Goal: Answer question/provide support

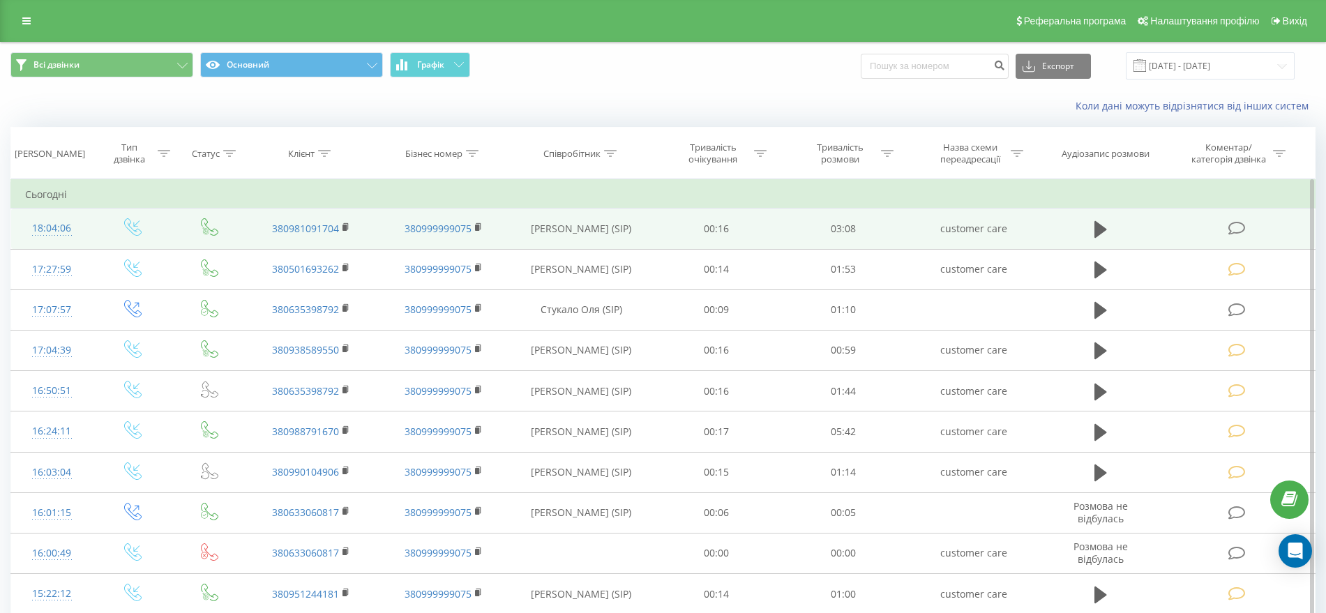
click at [1232, 225] on icon at bounding box center [1236, 228] width 17 height 15
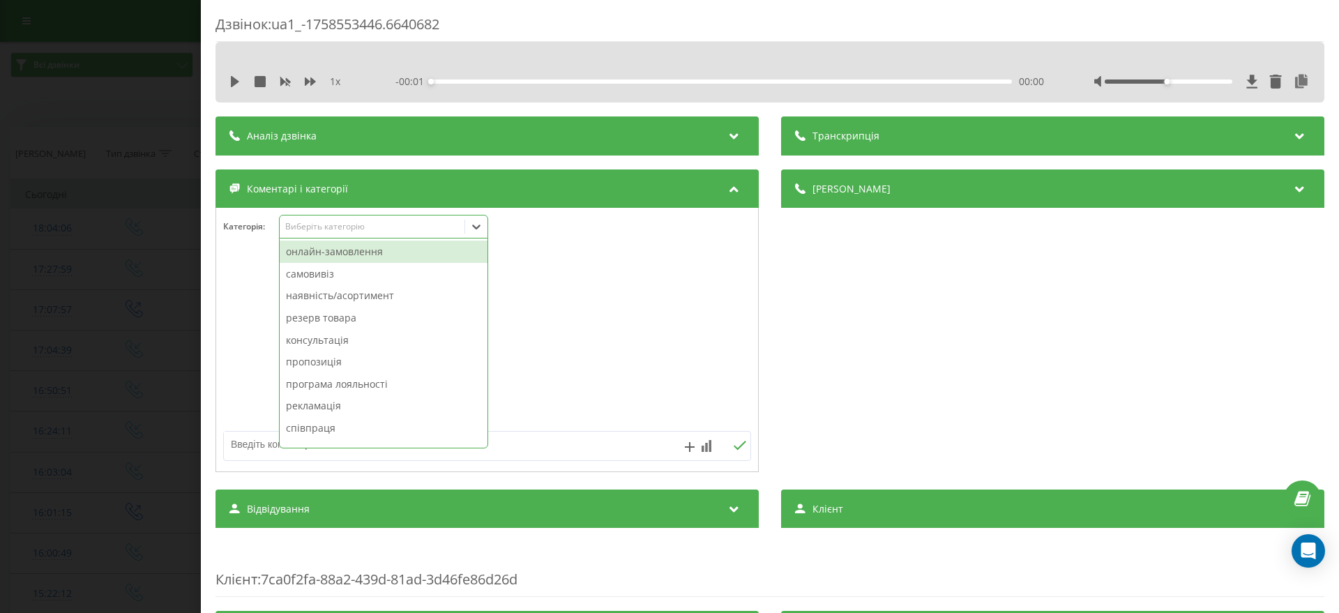
click at [337, 223] on div "Виберіть категорію" at bounding box center [372, 226] width 174 height 11
click at [335, 250] on div "онлайн-замовлення" at bounding box center [384, 252] width 208 height 22
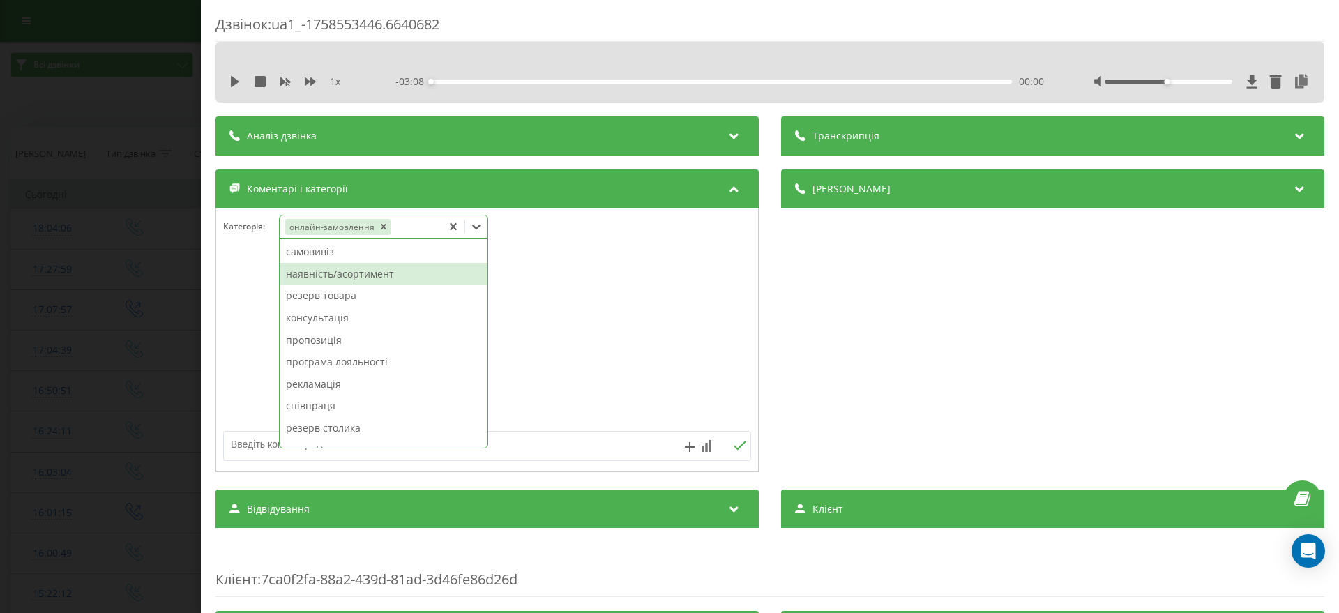
click at [364, 275] on div "наявність/асортимент" at bounding box center [384, 274] width 208 height 22
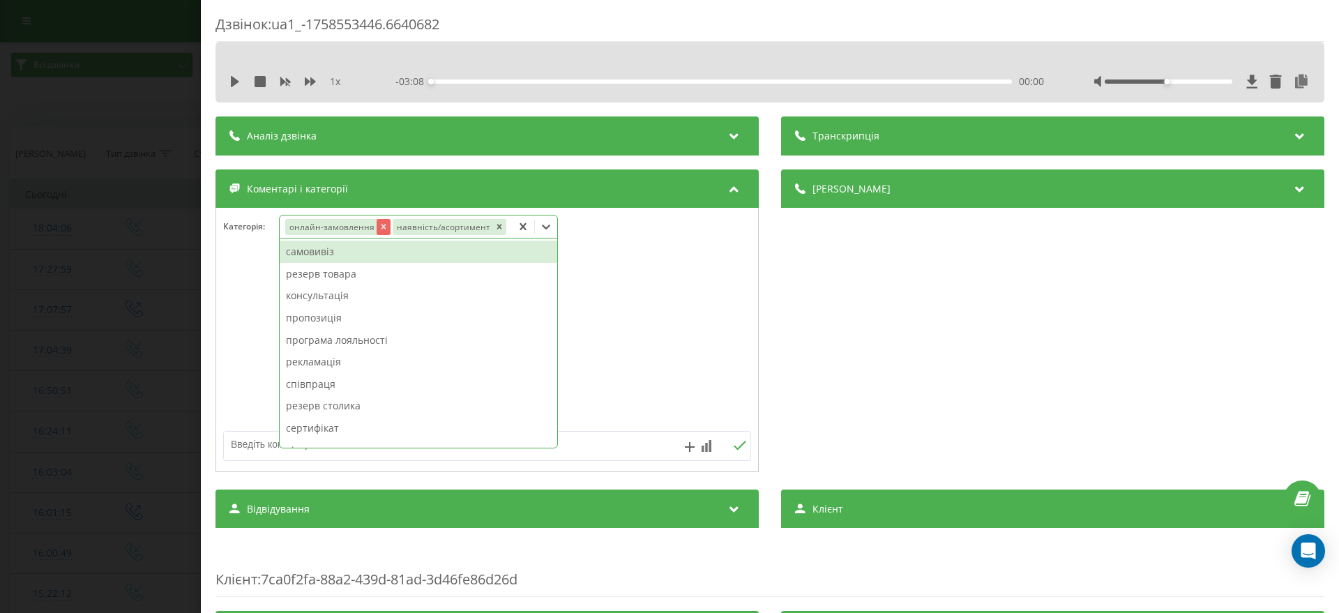
click at [381, 225] on icon "Remove онлайн-замовлення" at bounding box center [383, 227] width 5 height 5
click at [207, 240] on div "Дзвінок : ua1_-1758553446.6640682 1 x - 03:08 00:00 00:00 Транскрипція Для AI-а…" at bounding box center [770, 306] width 1138 height 613
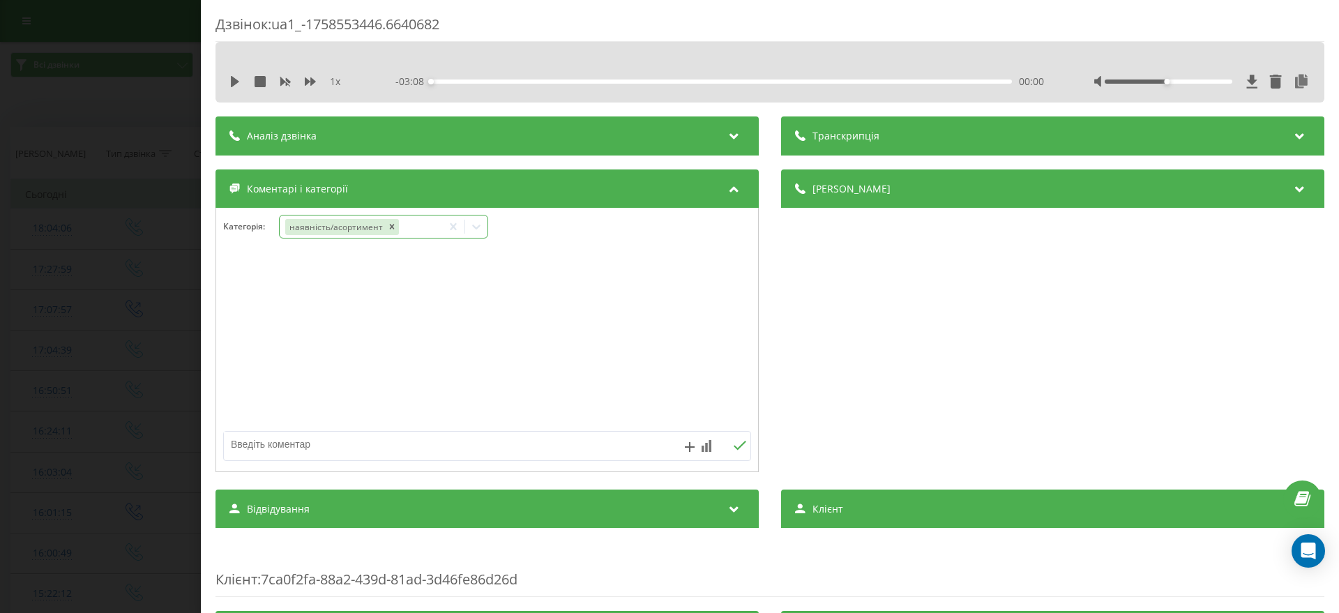
click at [29, 229] on div "Дзвінок : ua1_-1758553446.6640682 1 x - 03:08 00:00 00:00 Транскрипція Для AI-а…" at bounding box center [669, 306] width 1339 height 613
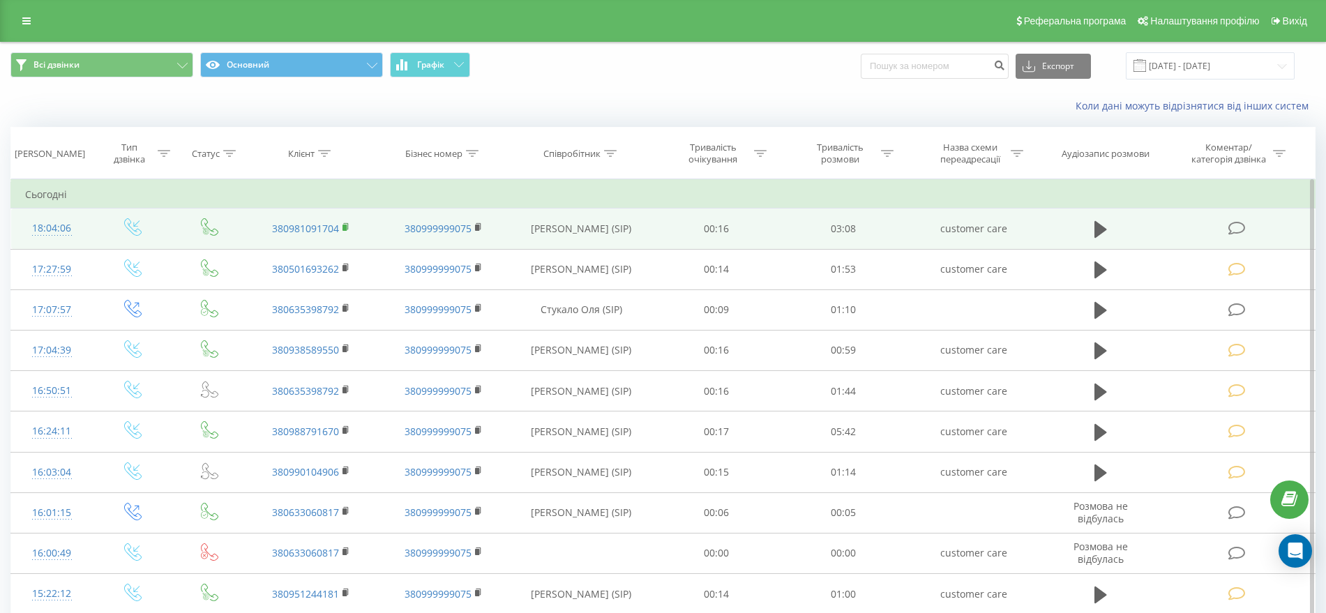
click at [347, 226] on rect at bounding box center [344, 228] width 4 height 6
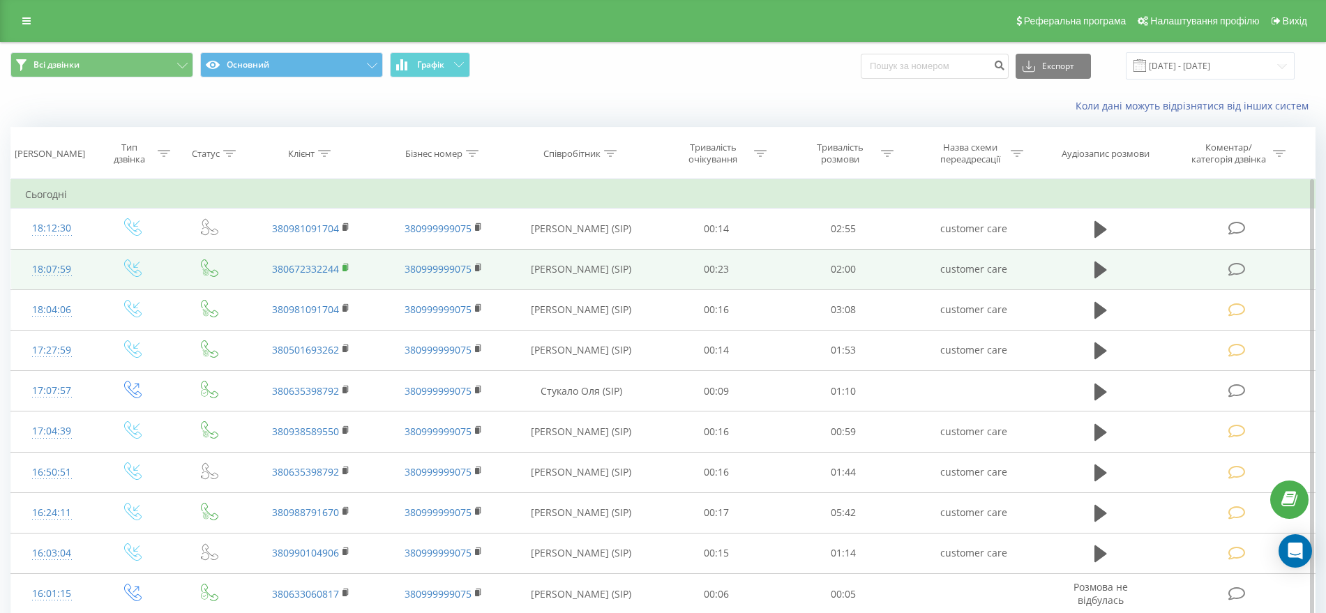
click at [346, 268] on rect at bounding box center [344, 268] width 4 height 6
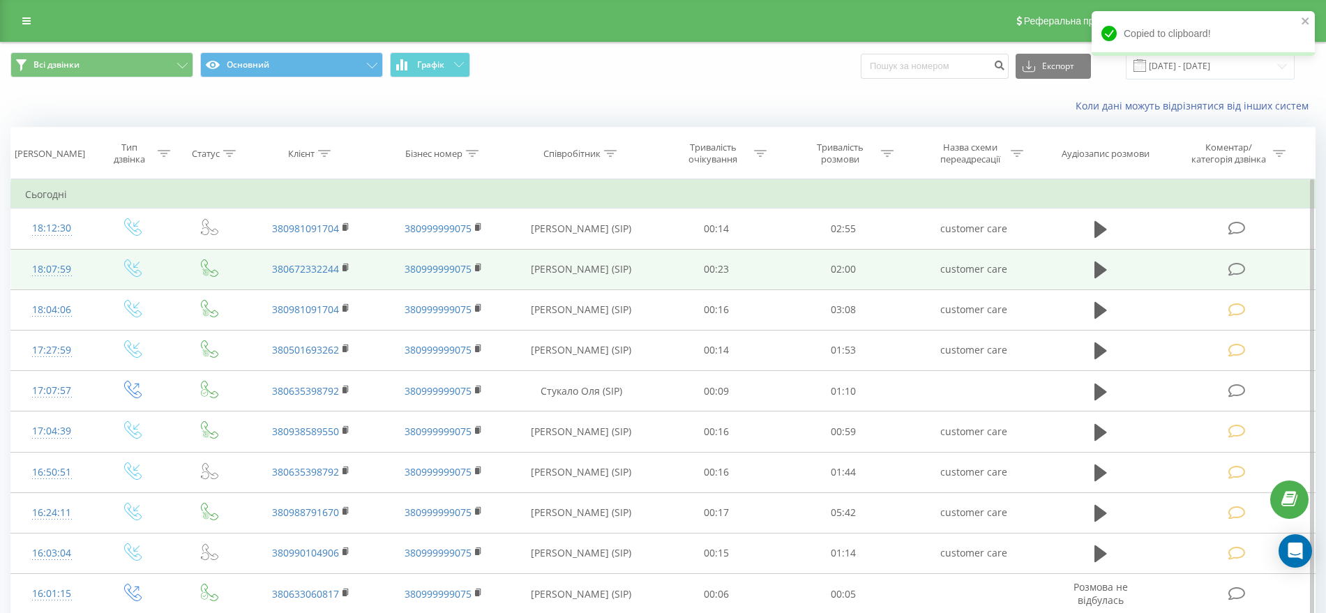
click at [1241, 267] on icon at bounding box center [1236, 269] width 17 height 15
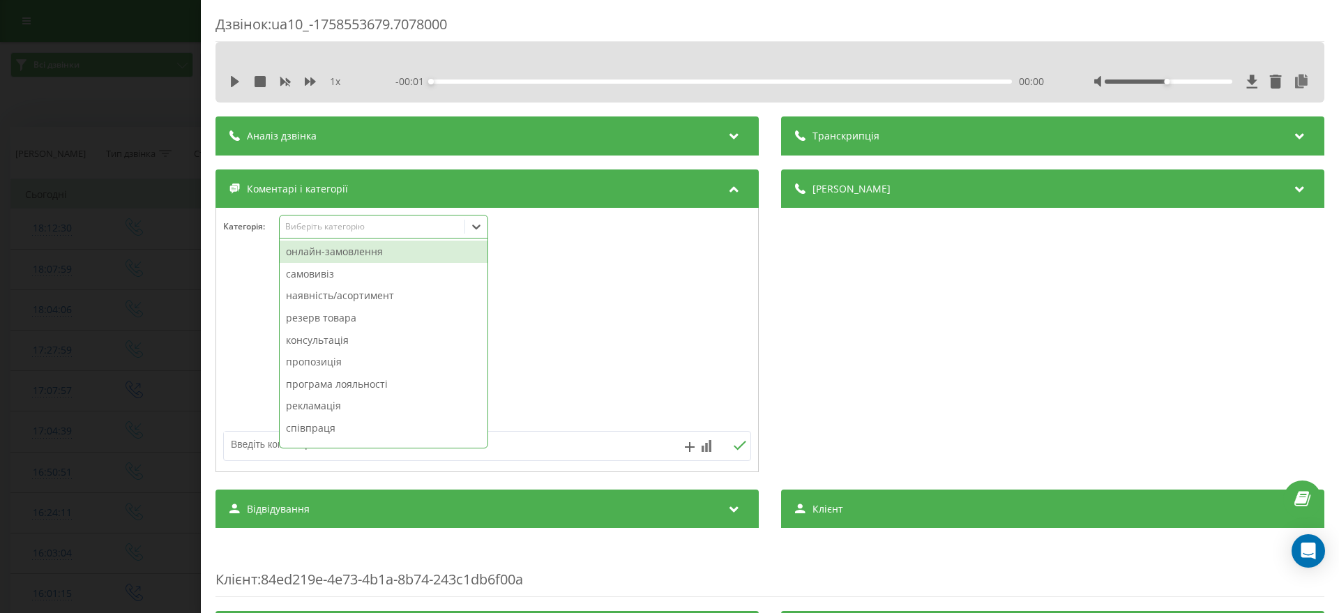
click at [340, 227] on div "Виберіть категорію" at bounding box center [372, 226] width 174 height 11
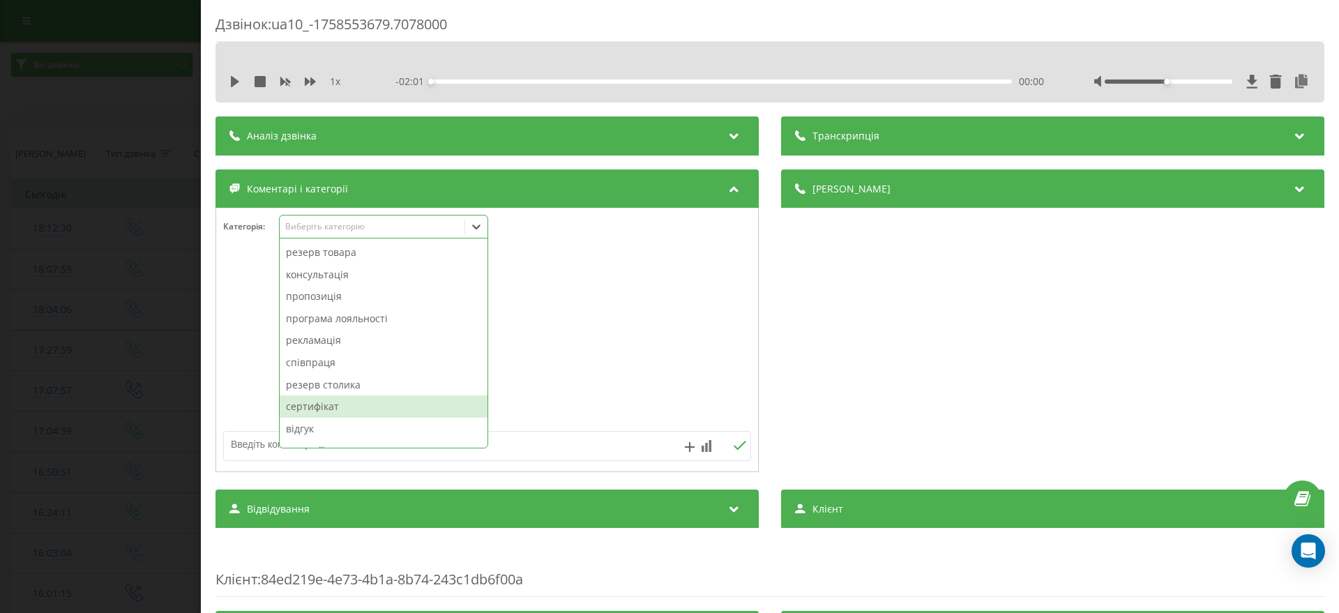
scroll to position [126, 0]
click at [357, 415] on div "дегустації/навчання/івенти" at bounding box center [384, 413] width 208 height 22
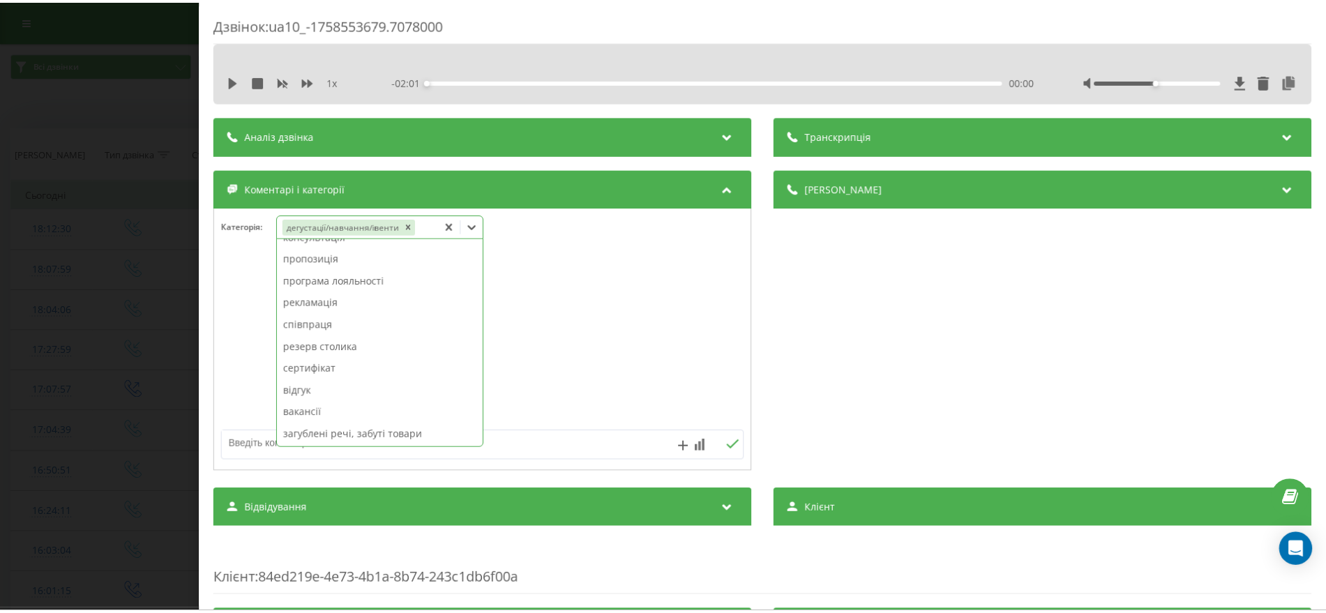
scroll to position [103, 0]
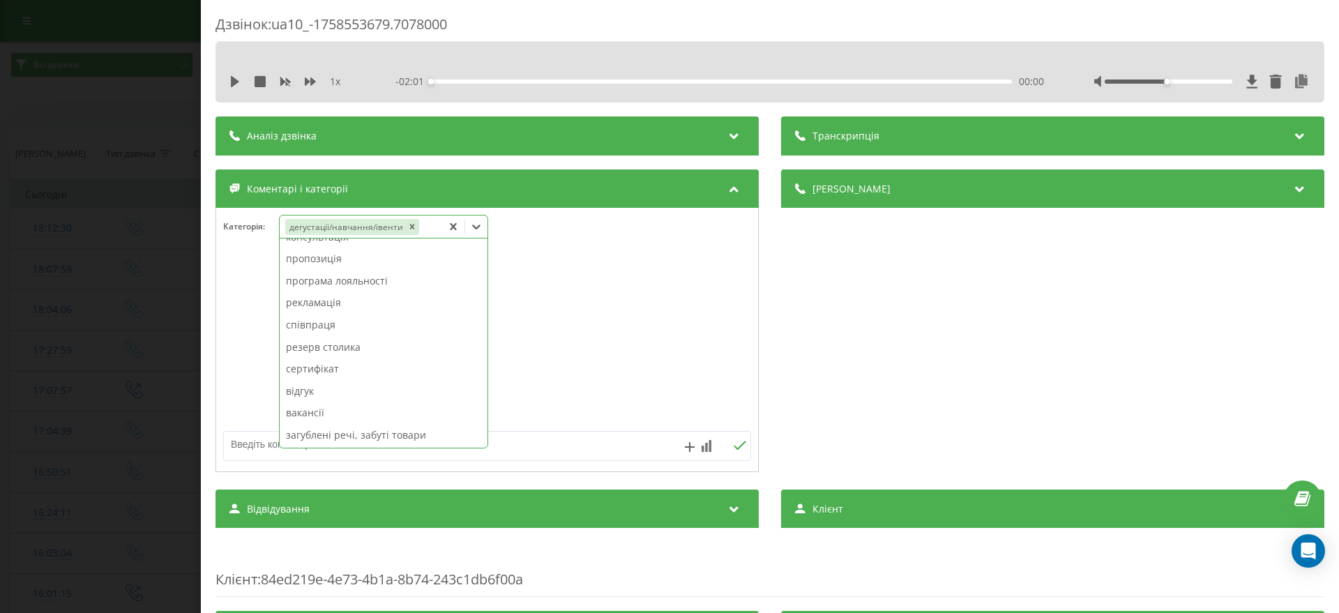
click at [193, 371] on div "Дзвінок : ua10_-1758553679.7078000 1 x - 02:01 00:00 00:00 Транскрипція Для AI-…" at bounding box center [669, 306] width 1339 height 613
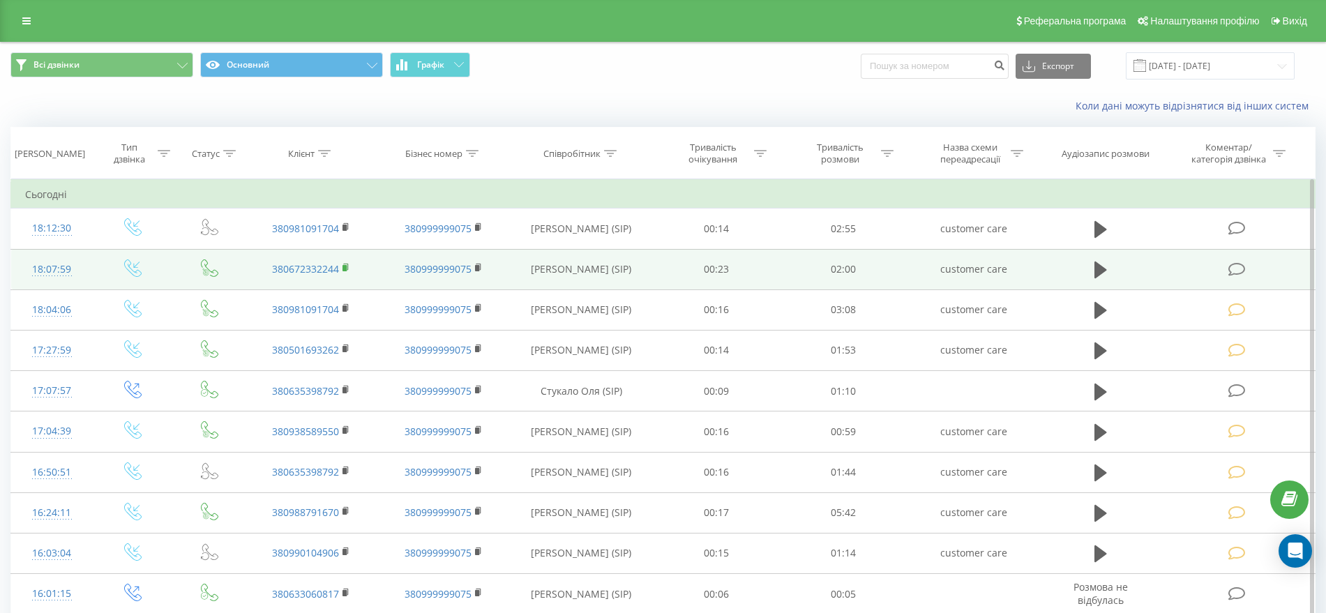
click at [345, 265] on rect at bounding box center [344, 268] width 4 height 6
